Goal: Task Accomplishment & Management: Manage account settings

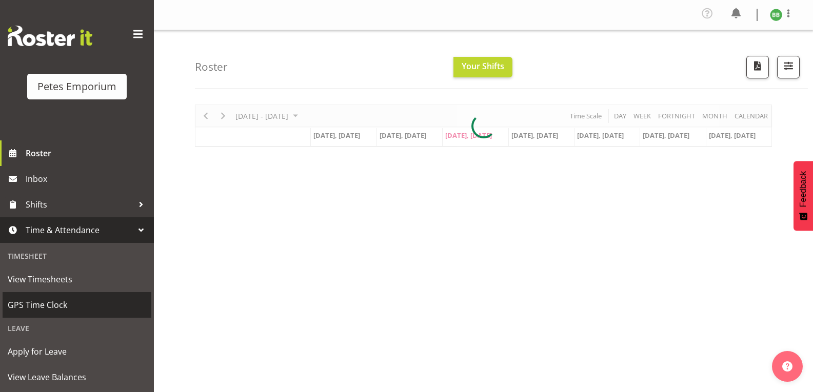
click at [78, 312] on span "GPS Time Clock" at bounding box center [77, 304] width 138 height 15
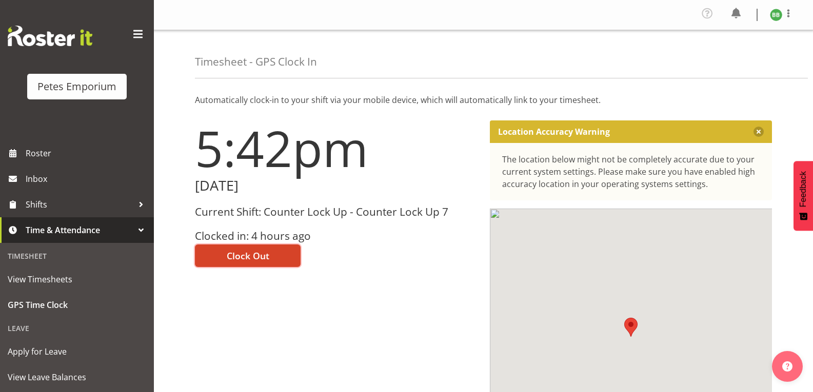
click at [248, 263] on button "Clock Out" at bounding box center [248, 256] width 106 height 23
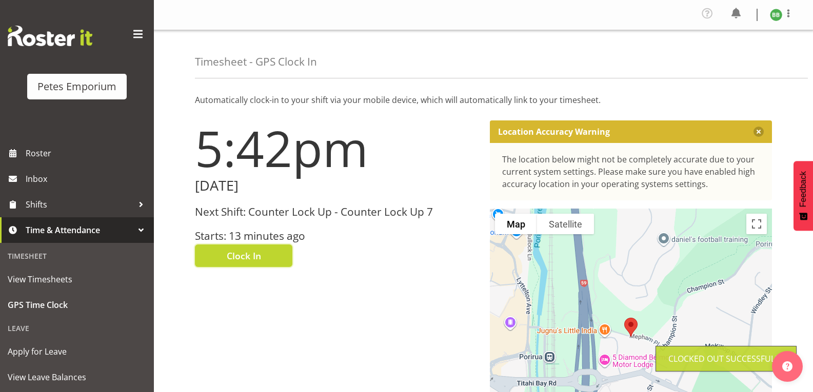
click at [773, 14] on img at bounding box center [776, 15] width 12 height 12
click at [724, 59] on link "Log Out" at bounding box center [745, 56] width 98 height 18
